Goal: Task Accomplishment & Management: Manage account settings

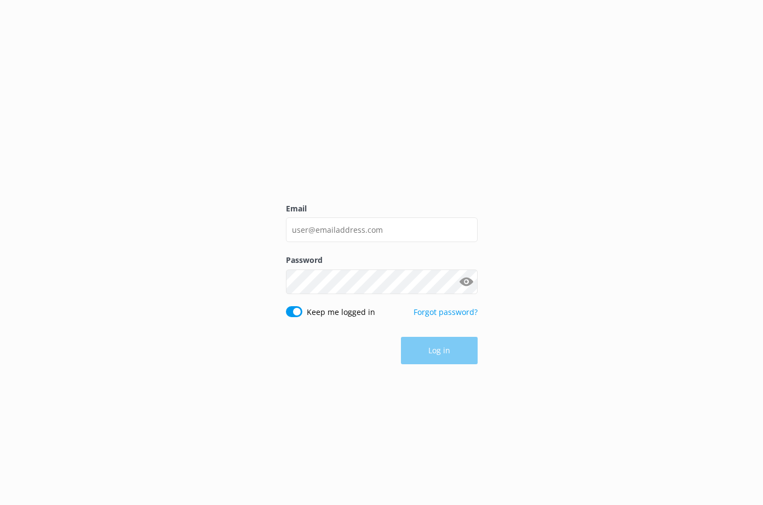
type input "[PERSON_NAME][EMAIL_ADDRESS][DOMAIN_NAME]"
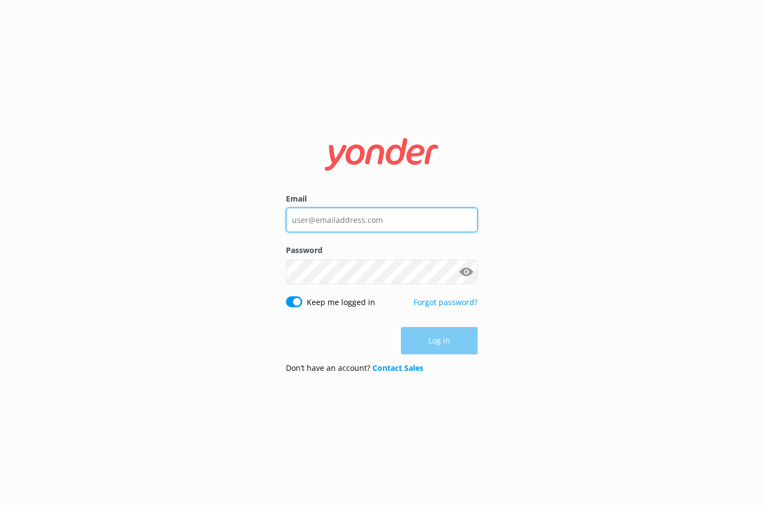
type input "[PERSON_NAME][EMAIL_ADDRESS][DOMAIN_NAME]"
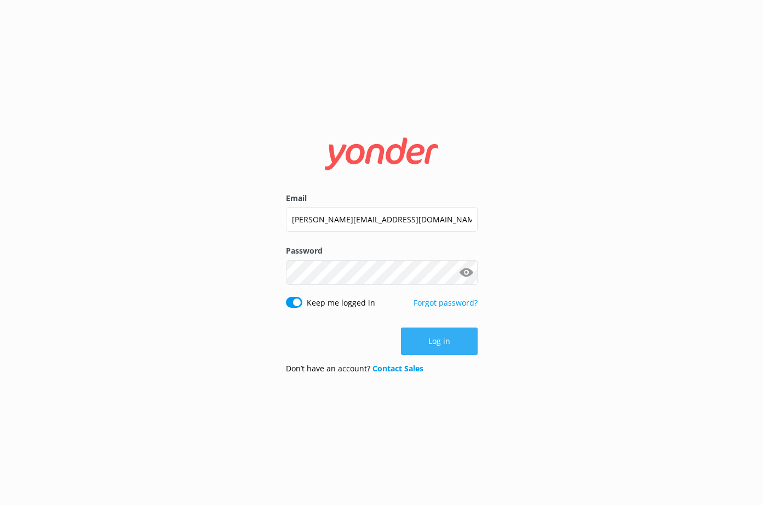
click at [440, 339] on button "Log in" at bounding box center [439, 341] width 77 height 27
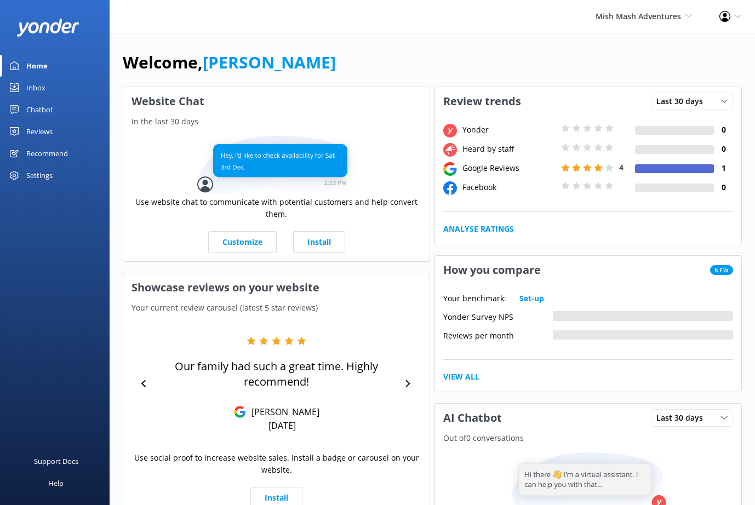
click at [49, 105] on div "Chatbot" at bounding box center [39, 110] width 27 height 22
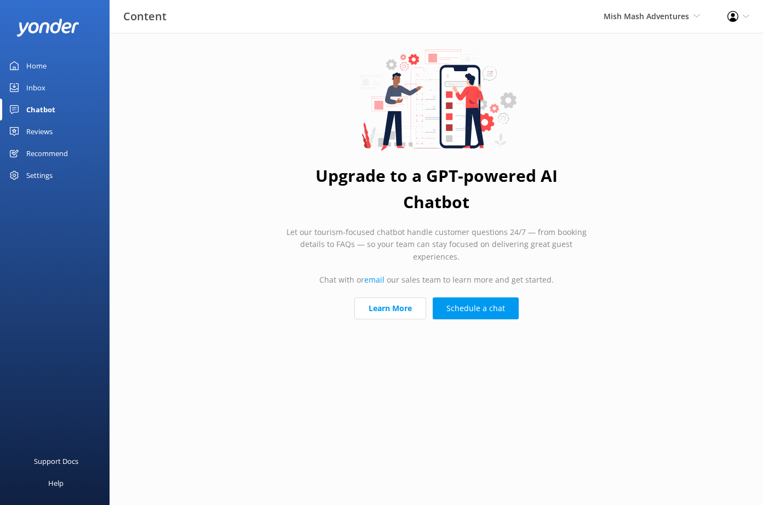
click at [42, 75] on div "Home" at bounding box center [36, 66] width 20 height 22
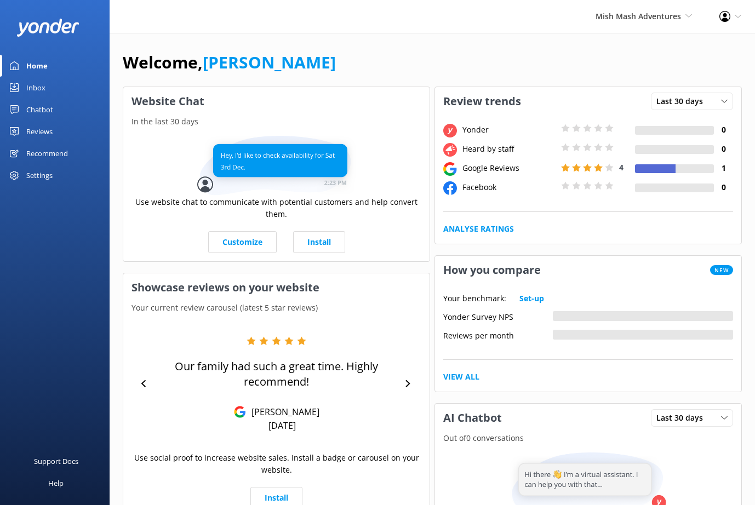
click at [43, 88] on div "Inbox" at bounding box center [35, 88] width 19 height 22
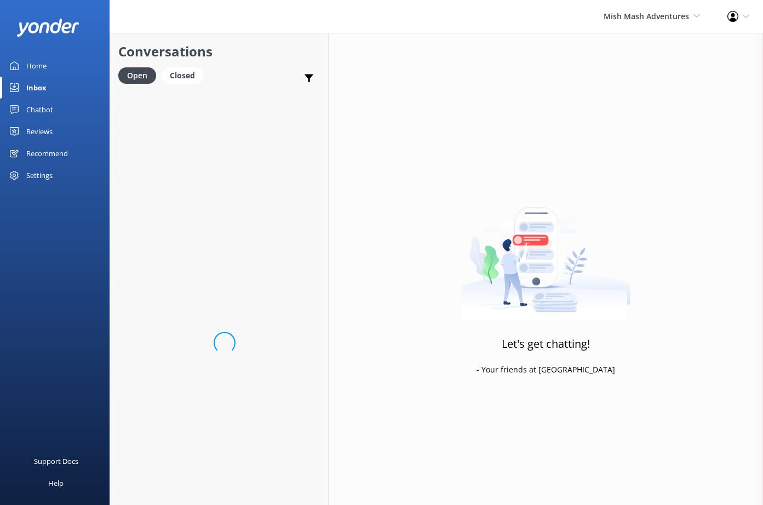
click at [45, 177] on div "Settings" at bounding box center [39, 175] width 26 height 22
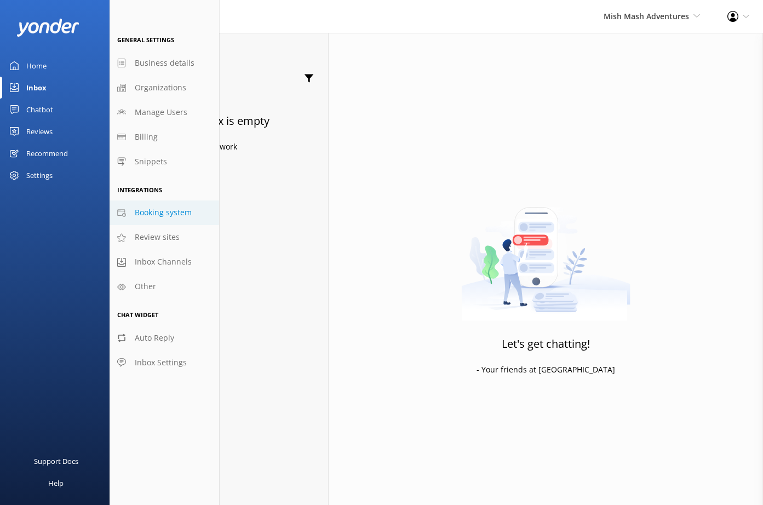
click at [157, 216] on span "Booking system" at bounding box center [163, 213] width 57 height 12
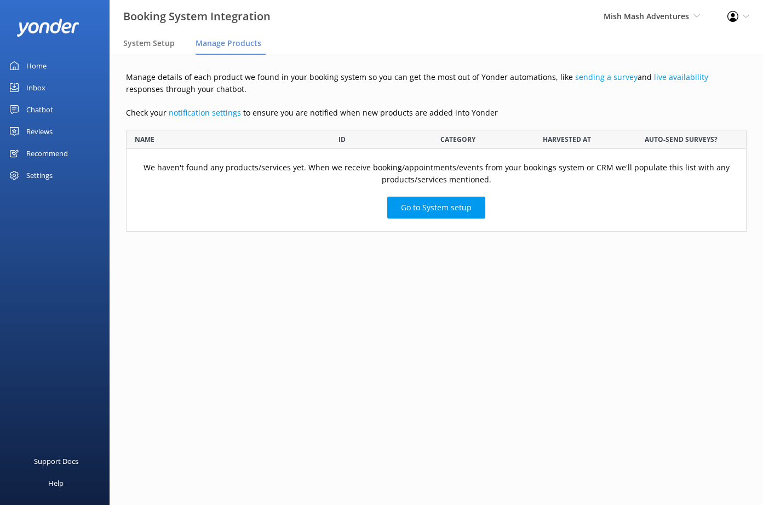
scroll to position [94, 612]
click at [152, 51] on div "System Setup" at bounding box center [151, 44] width 56 height 22
